Goal: Information Seeking & Learning: Learn about a topic

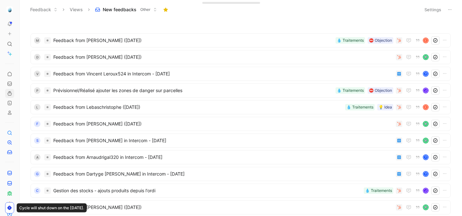
click at [10, 96] on link at bounding box center [9, 93] width 9 height 9
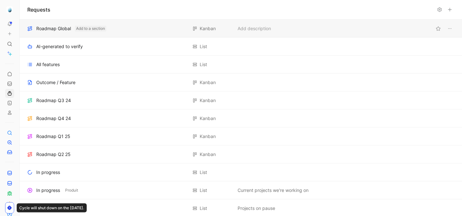
click at [103, 26] on button "Add to a section" at bounding box center [90, 29] width 31 height 6
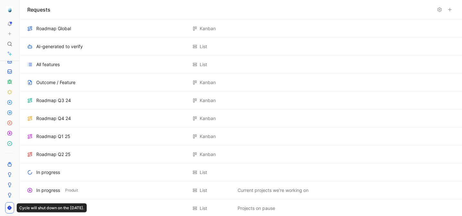
scroll to position [105, 0]
click at [9, 142] on link at bounding box center [9, 139] width 9 height 9
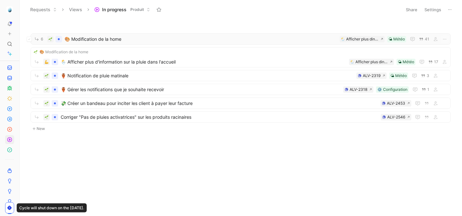
click at [135, 34] on div "6 🎨 Modification de la home 🌤 Météo Afficher plus dinformations sur la pluie da…" at bounding box center [241, 38] width 420 height 11
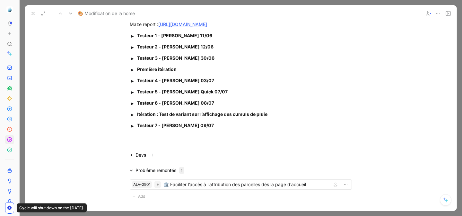
scroll to position [1376, 0]
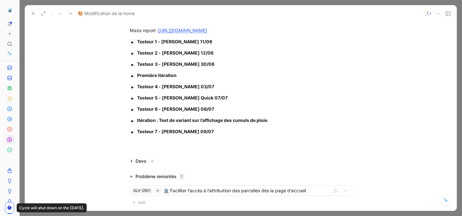
click at [133, 45] on button "button" at bounding box center [133, 42] width 6 height 6
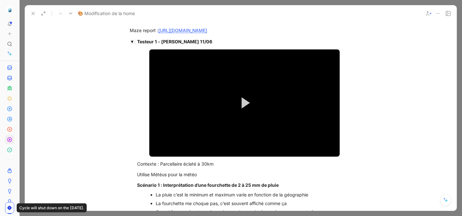
click at [133, 45] on button "button" at bounding box center [133, 42] width 6 height 6
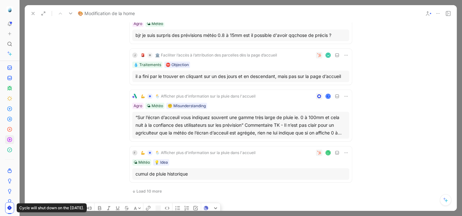
scroll to position [0, 0]
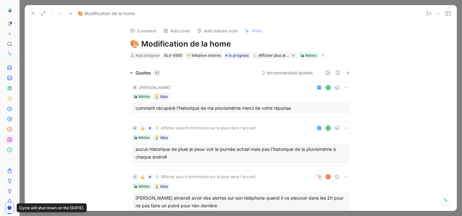
drag, startPoint x: 166, startPoint y: 35, endPoint x: 136, endPoint y: 28, distance: 30.0
click at [136, 28] on div "Comment Add cover Add release note Write 🎨 Modification de la home Add assignee…" at bounding box center [241, 116] width 432 height 189
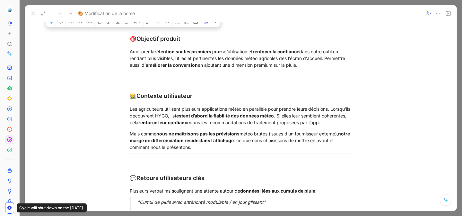
scroll to position [546, 0]
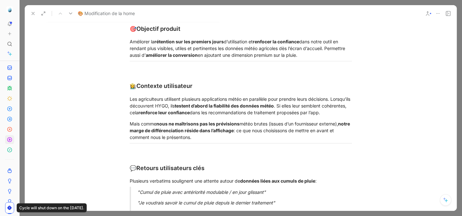
copy div "🎯 Objectif produit Améliorer la rétention sur les premiers jours d’utilisation …"
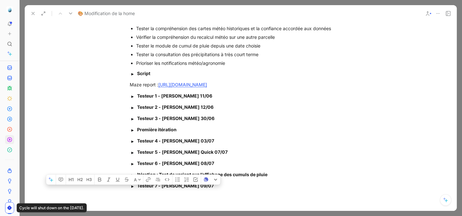
scroll to position [1349, 0]
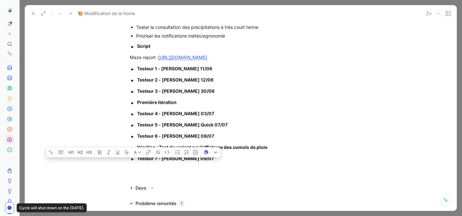
click at [134, 72] on button "button" at bounding box center [133, 69] width 6 height 6
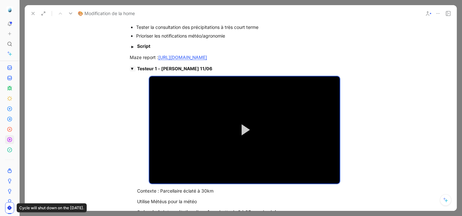
click at [134, 72] on button "button" at bounding box center [133, 69] width 6 height 6
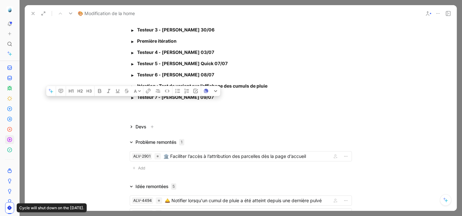
scroll to position [1442, 0]
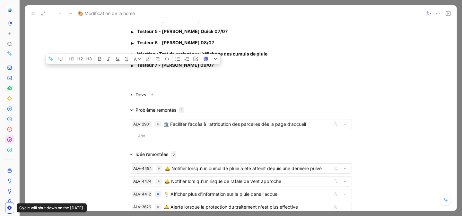
click at [214, 70] on div "Testeur 7 - Patrice Arnaud 09/07 Video Player is loading. Play Video Play Mute …" at bounding box center [241, 65] width 247 height 11
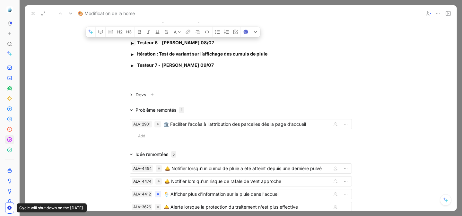
drag, startPoint x: 222, startPoint y: 71, endPoint x: 131, endPoint y: 48, distance: 93.9
copy div "Testeur 6 - Damien Loisel 08/07 Video Player is loading. Play Video Play Mute C…"
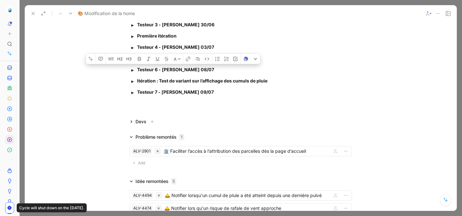
scroll to position [1415, 0]
click at [166, 39] on strong "Première itération" at bounding box center [157, 35] width 40 height 5
drag, startPoint x: 213, startPoint y: 98, endPoint x: 136, endPoint y: 76, distance: 79.6
copy div "Testeur 6 - Damien Loisel 08/07 Video Player is loading. Play Video Play Mute C…"
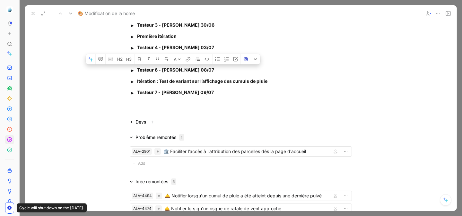
scroll to position [1355, 0]
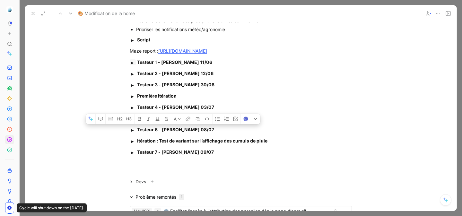
click at [132, 65] on button "button" at bounding box center [133, 62] width 6 height 6
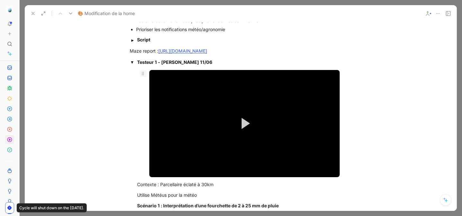
click at [143, 76] on icon at bounding box center [142, 73] width 5 height 5
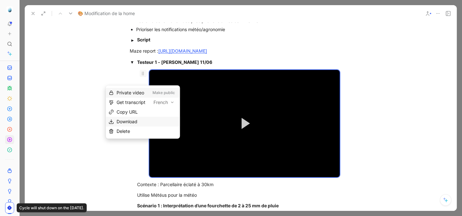
click at [141, 119] on div "Download" at bounding box center [147, 122] width 61 height 8
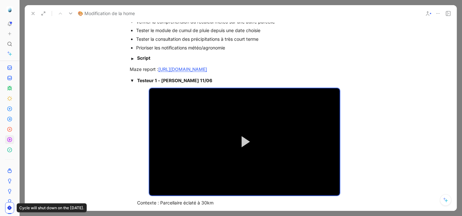
scroll to position [1313, 0]
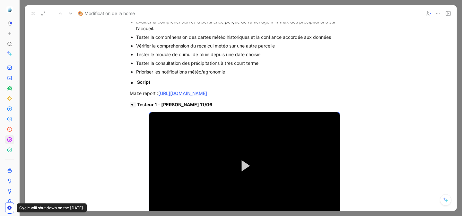
click at [133, 108] on button "button" at bounding box center [133, 105] width 6 height 6
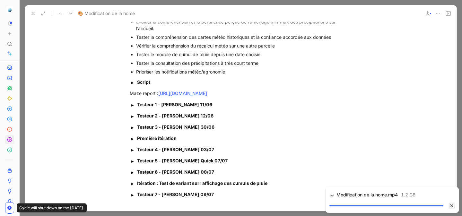
click at [453, 208] on button "button" at bounding box center [452, 206] width 6 height 6
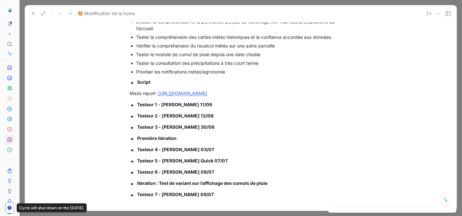
click at [453, 208] on div at bounding box center [392, 209] width 133 height 7
